Goal: Information Seeking & Learning: Find specific fact

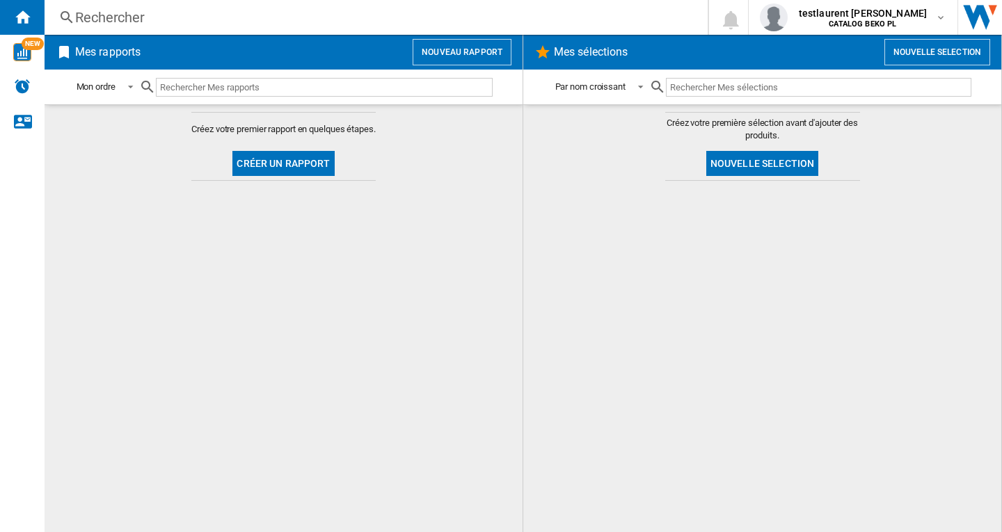
click at [198, 21] on div "Rechercher" at bounding box center [373, 17] width 596 height 19
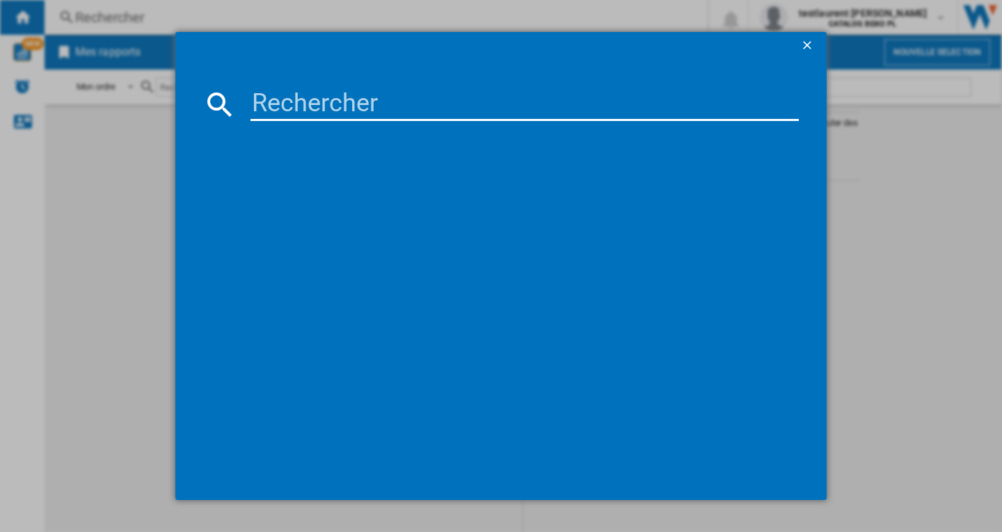
click at [327, 103] on input at bounding box center [524, 104] width 548 height 33
paste input "WHIRLPOOL WPM27WADSIT"
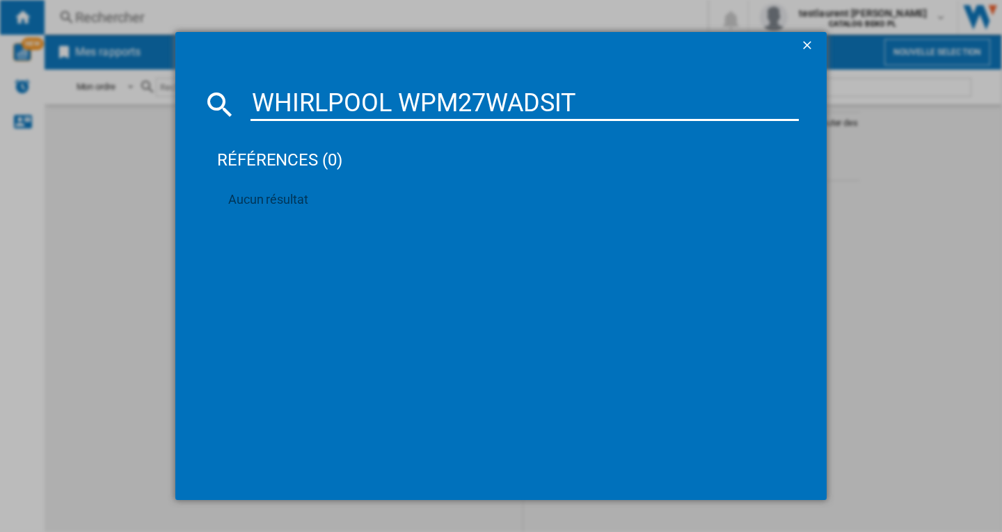
click at [343, 113] on input "WHIRLPOOL WPM27WADSIT" at bounding box center [524, 104] width 548 height 33
paste input "WHITE"
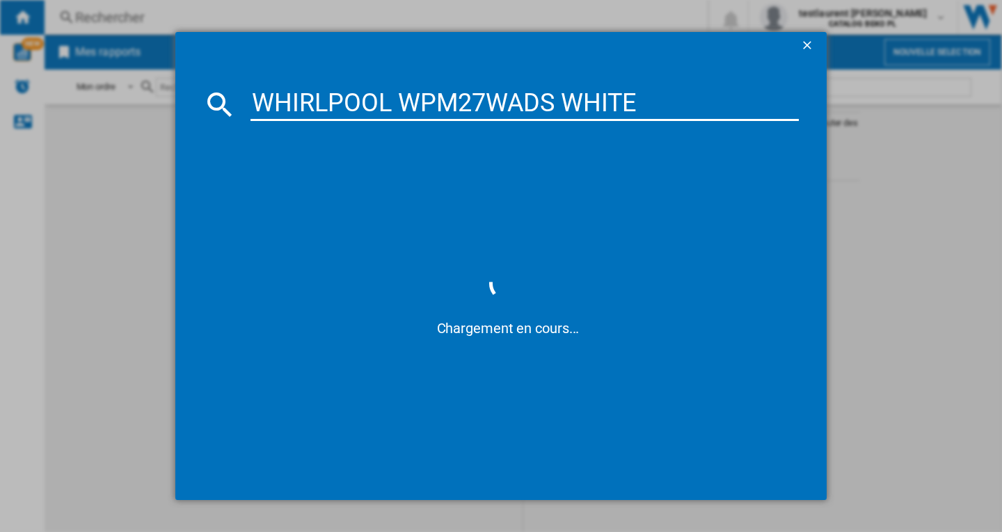
type input "WHIRLPOOL WPM27WADS WHITE"
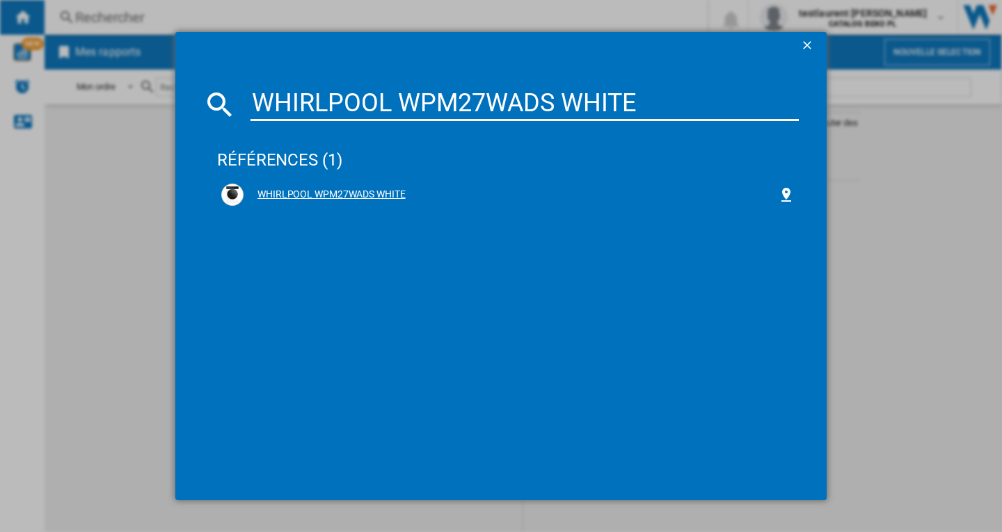
drag, startPoint x: 368, startPoint y: 193, endPoint x: 392, endPoint y: 193, distance: 23.6
click at [368, 193] on div "WHIRLPOOL WPM27WADS WHITE" at bounding box center [510, 195] width 534 height 14
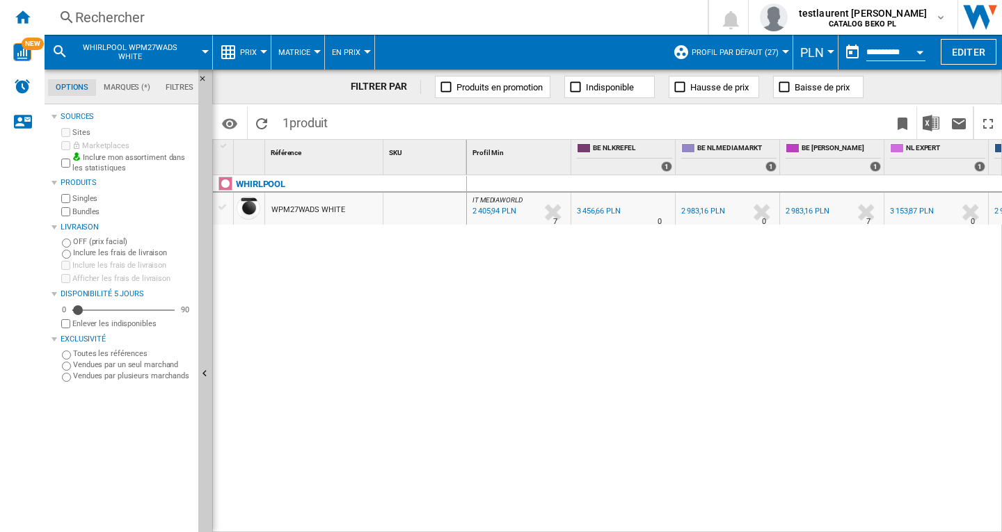
click at [260, 52] on div at bounding box center [263, 51] width 7 height 3
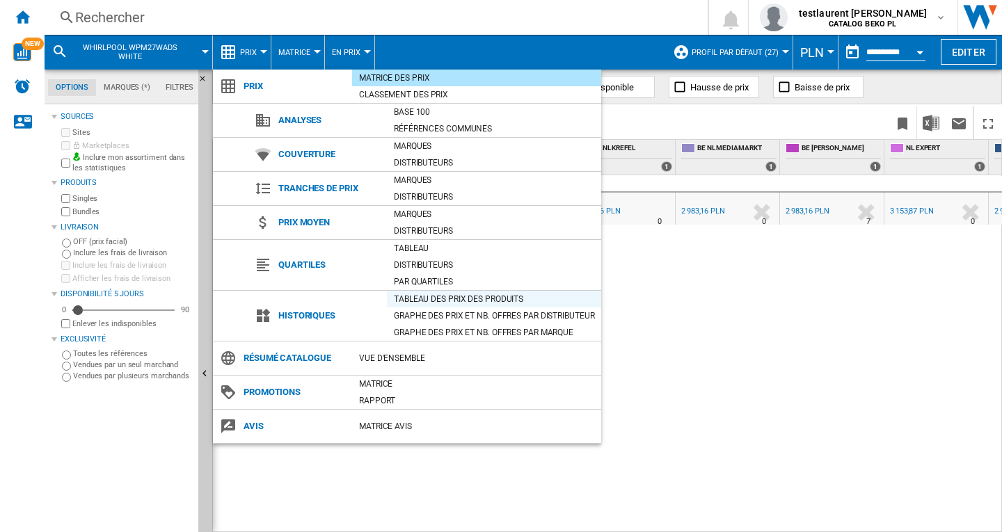
click at [463, 298] on div "Tableau des prix des produits" at bounding box center [494, 299] width 214 height 14
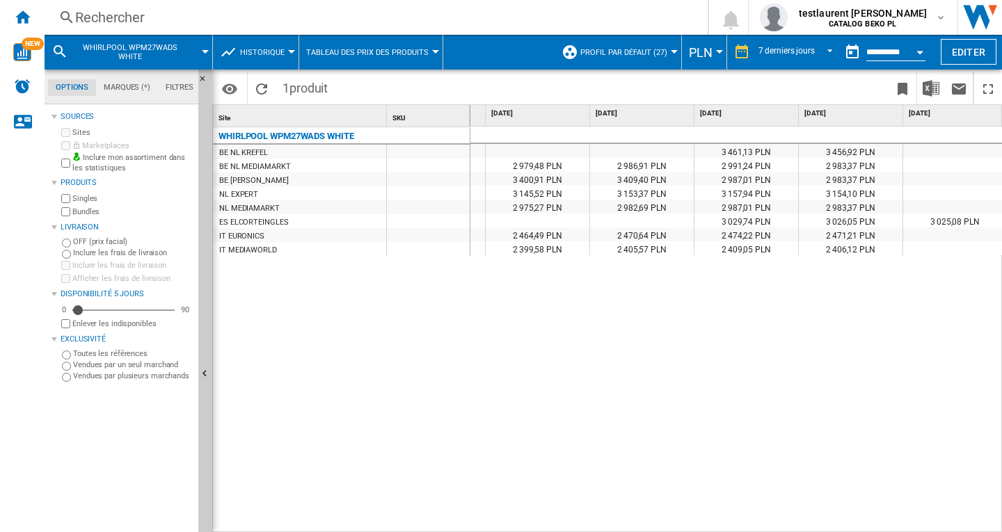
scroll to position [0, 303]
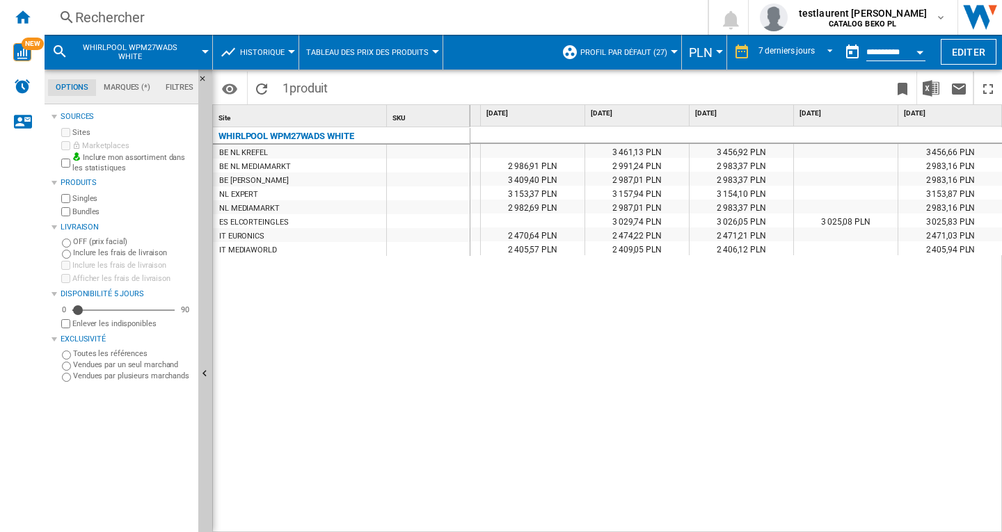
click at [672, 51] on div at bounding box center [674, 51] width 7 height 3
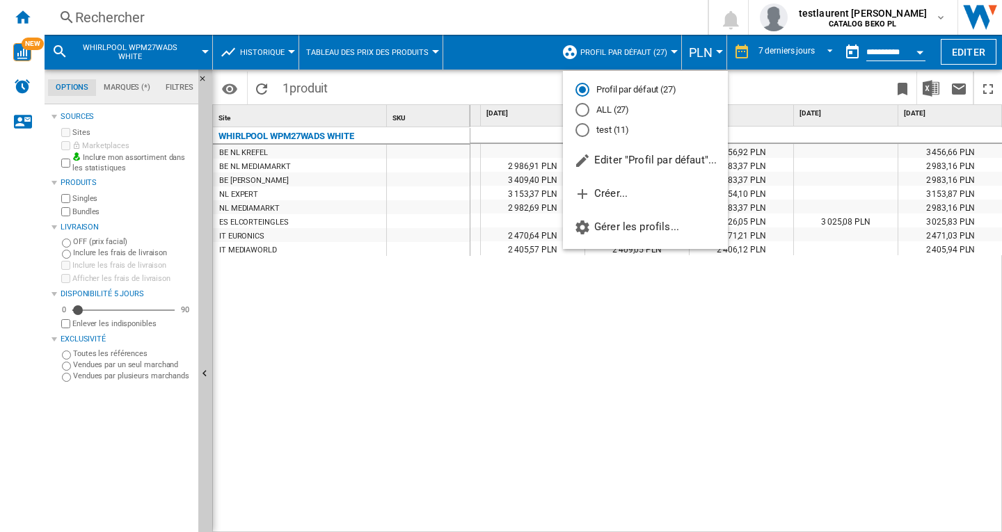
click at [969, 58] on md-backdrop at bounding box center [501, 266] width 1002 height 532
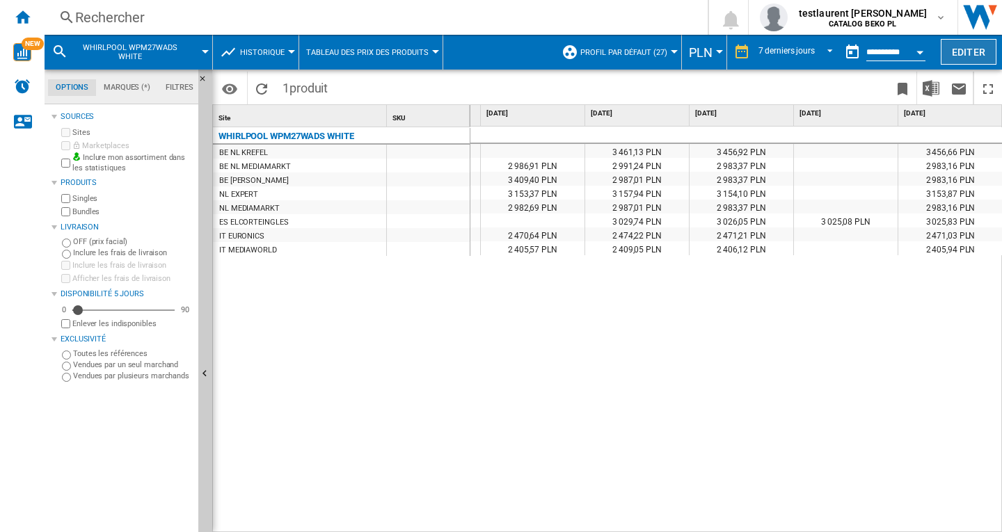
click at [958, 54] on button "Editer" at bounding box center [968, 52] width 56 height 26
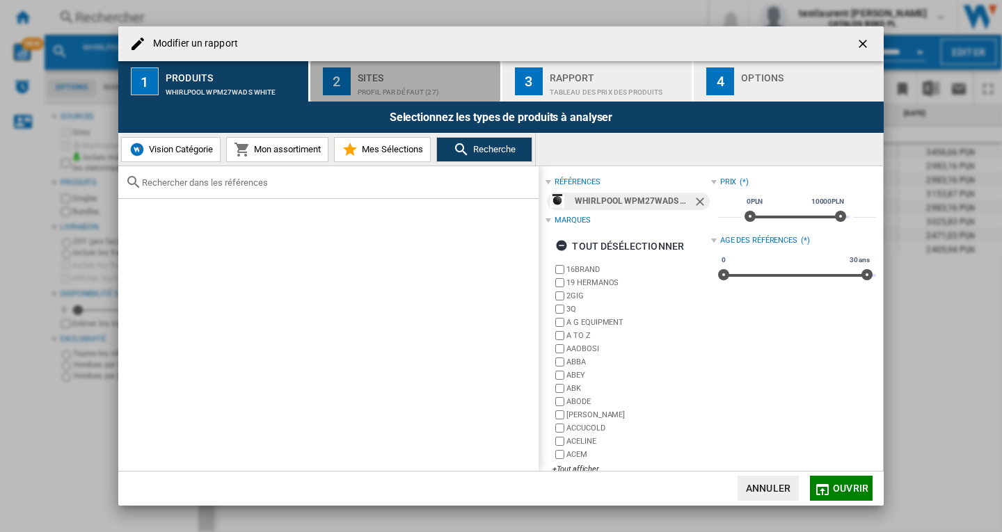
click at [368, 82] on div "Profil par défaut (27)" at bounding box center [426, 88] width 137 height 15
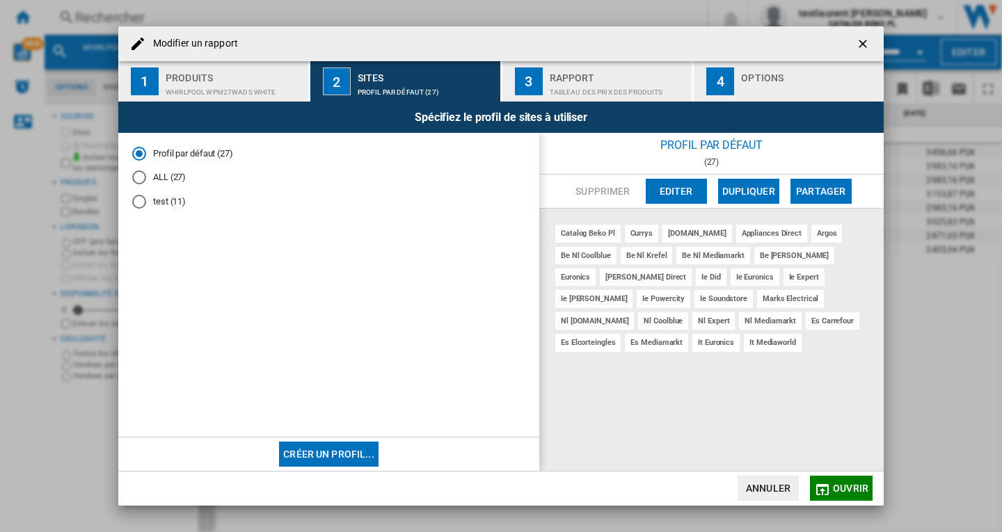
click at [159, 204] on md-radio-button "test (11)" at bounding box center [328, 201] width 393 height 13
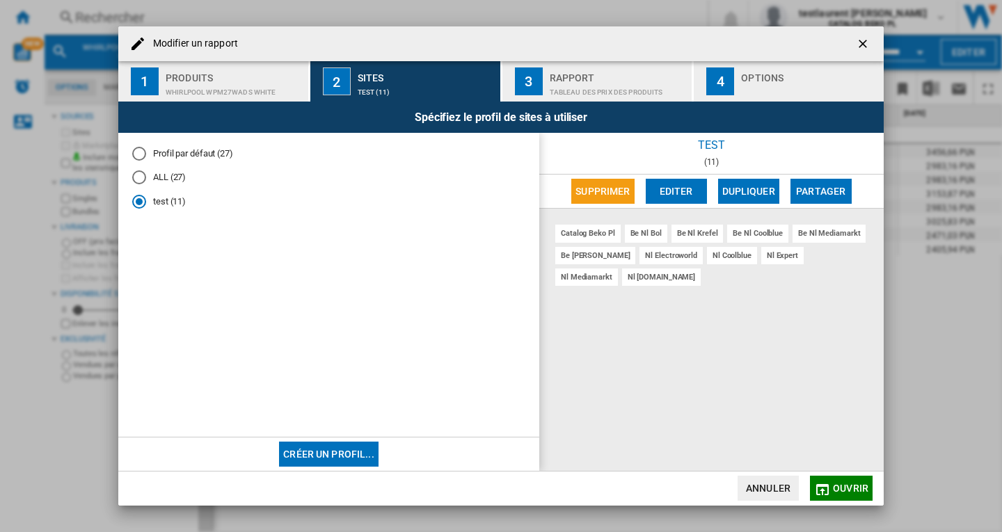
click at [172, 179] on md-radio-button "ALL (27)" at bounding box center [328, 177] width 393 height 13
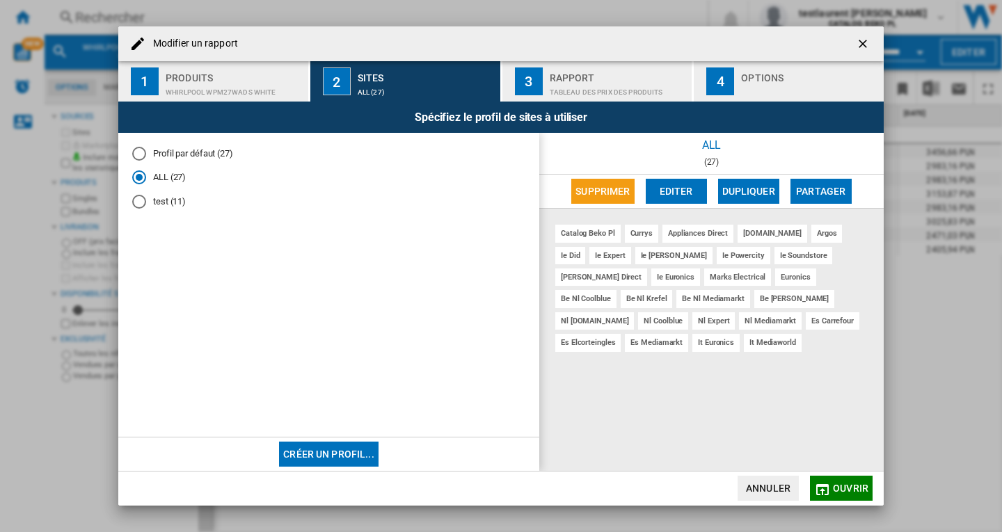
click at [161, 202] on md-radio-button "test (11)" at bounding box center [328, 201] width 393 height 13
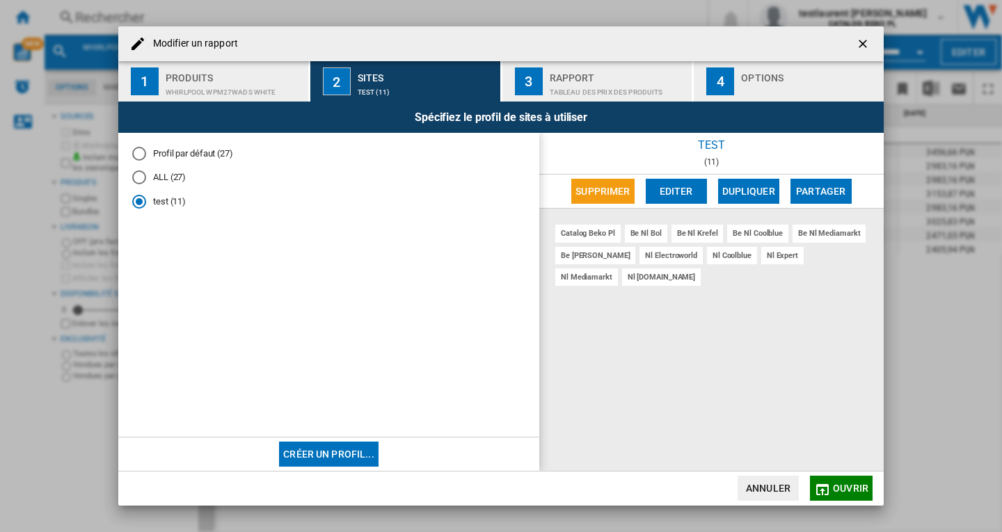
click at [857, 41] on ng-md-icon "getI18NText('BUTTONS.CLOSE_DIALOG')" at bounding box center [864, 45] width 17 height 17
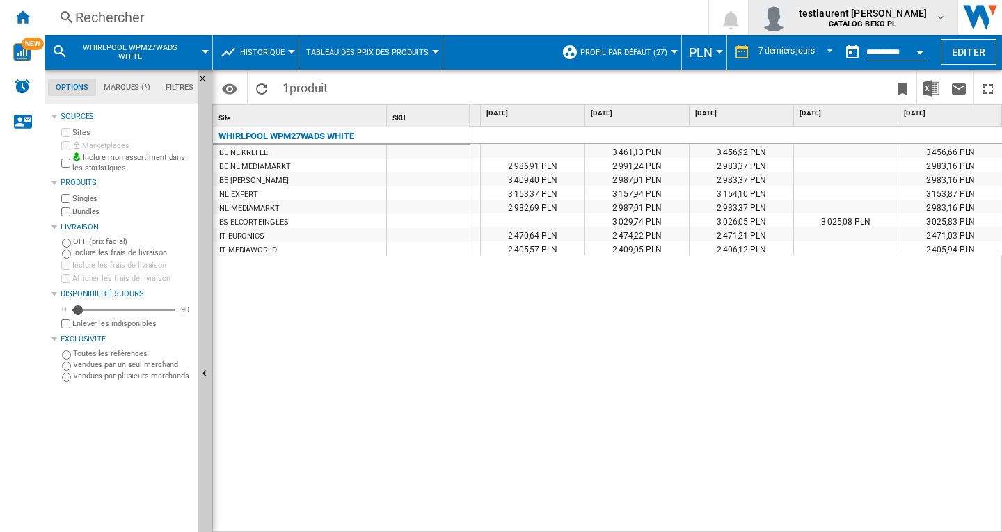
click at [890, 26] on b "CATALOG BEKO PL" at bounding box center [861, 23] width 67 height 9
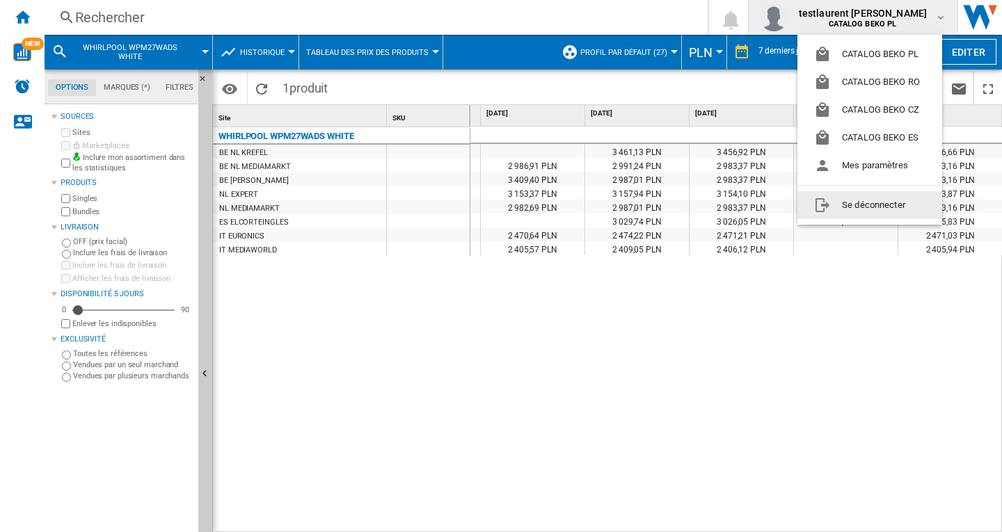
click at [858, 204] on button "Se déconnecter" at bounding box center [869, 205] width 145 height 28
